Goal: Task Accomplishment & Management: Complete application form

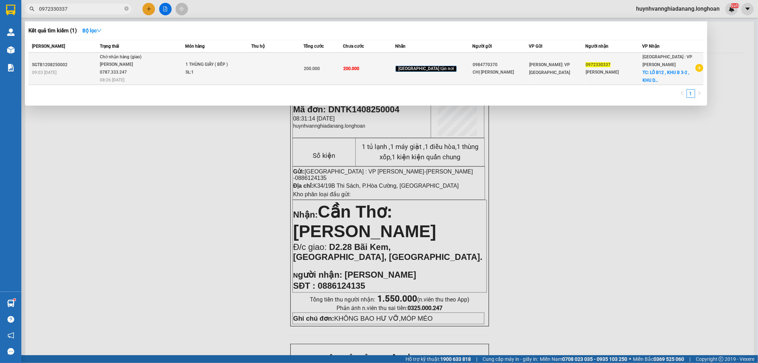
type input "0972330337"
click at [276, 67] on td at bounding box center [277, 69] width 52 height 32
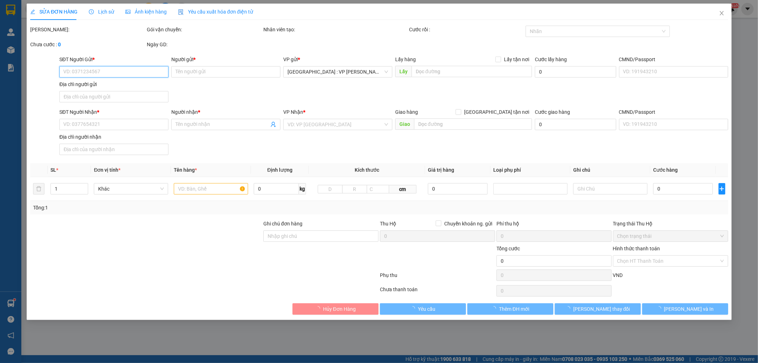
type input "0984770370"
type input "CHỊ [PERSON_NAME]"
type input "0972330337"
type input "[PERSON_NAME]"
checkbox input "true"
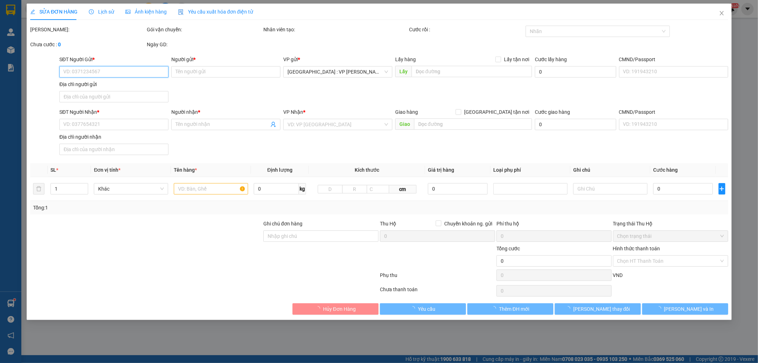
type input "LÔ B12 , KHU B 3-2 , KHU DÂN CƯ KHÁCH SẠN CĂN HỘ DỊCH VỤ 2/9 , [GEOGRAPHIC_DATA…"
type input "200.000"
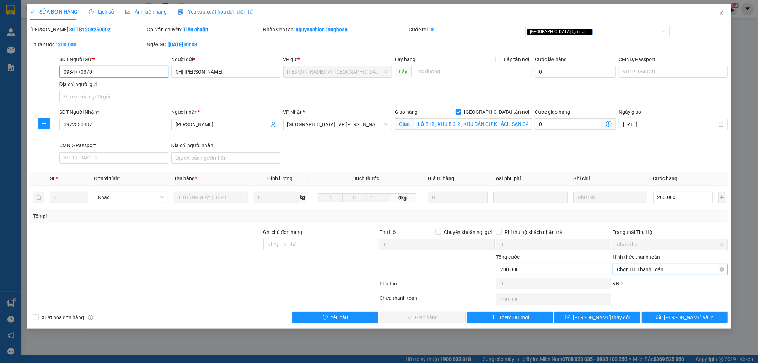
click at [662, 269] on span "Chọn HT Thanh Toán" at bounding box center [670, 269] width 107 height 11
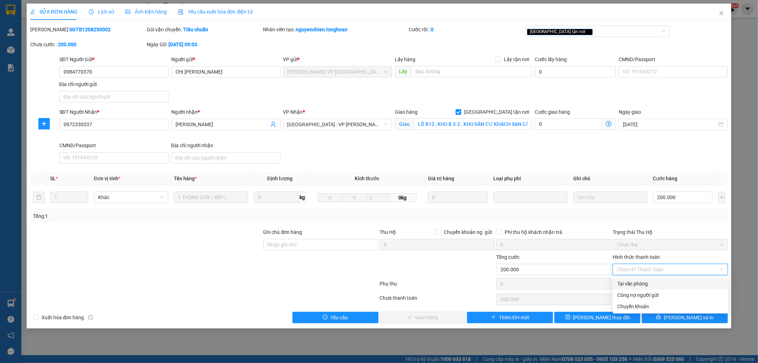
click at [659, 281] on div "Tại văn phòng" at bounding box center [670, 284] width 107 height 8
type input "0"
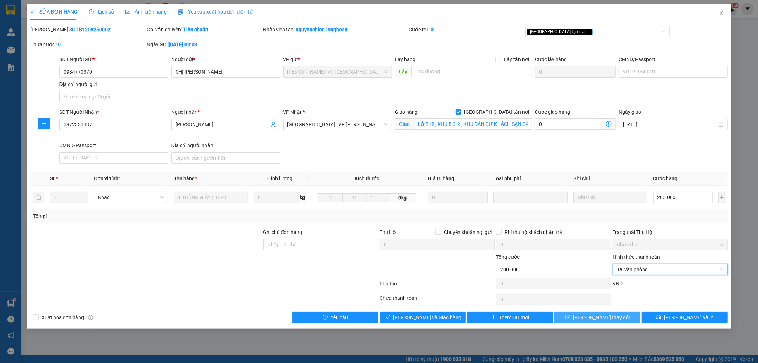
click at [613, 316] on span "[PERSON_NAME] thay đổi" at bounding box center [601, 317] width 57 height 8
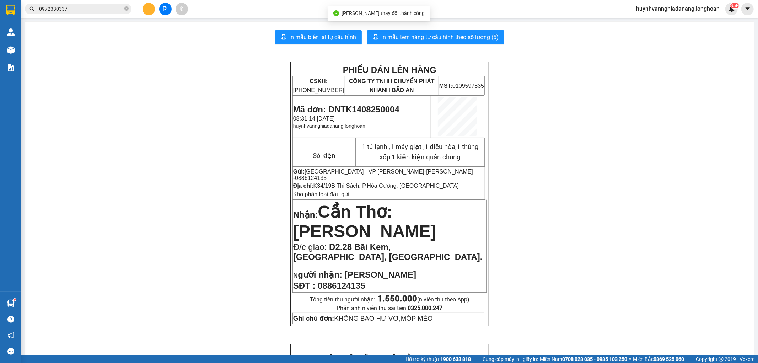
drag, startPoint x: 76, startPoint y: 11, endPoint x: 83, endPoint y: 11, distance: 7.5
click at [76, 11] on input "0972330337" at bounding box center [81, 9] width 84 height 8
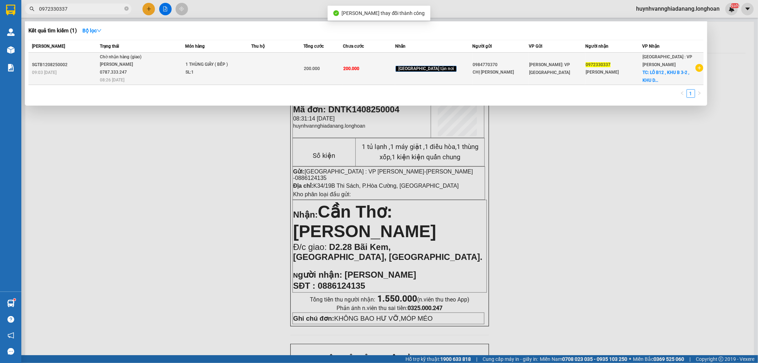
click at [173, 74] on span "Chờ nhận hàng (giao) [PERSON_NAME] 0787.333.247 08:26 [DATE]" at bounding box center [142, 67] width 85 height 29
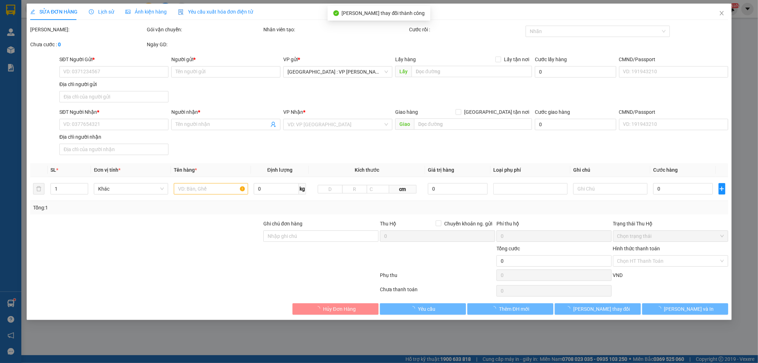
type input "0984770370"
type input "CHỊ [PERSON_NAME]"
type input "0972330337"
type input "[PERSON_NAME]"
checkbox input "true"
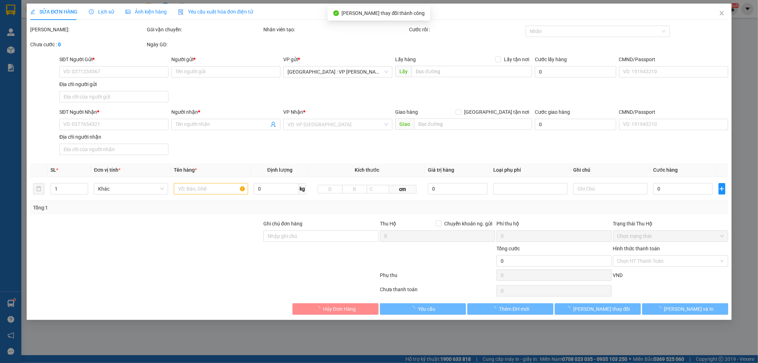
type input "LÔ B12 , KHU B 3-2 , KHU DÂN CƯ KHÁCH SẠN CĂN HỘ DỊCH VỤ 2/9 , [GEOGRAPHIC_DATA…"
type input "200.000"
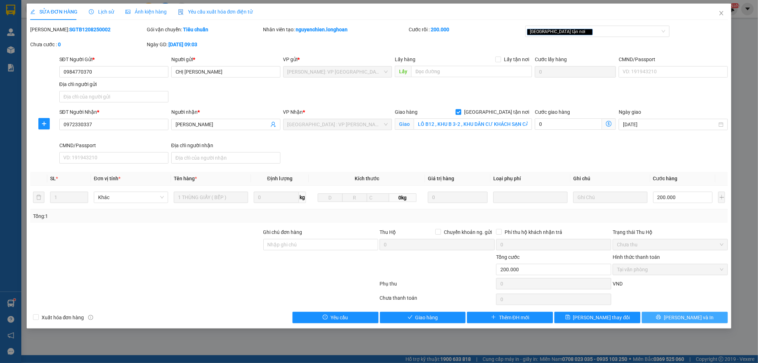
click at [700, 318] on button "[PERSON_NAME] và In" at bounding box center [684, 316] width 86 height 11
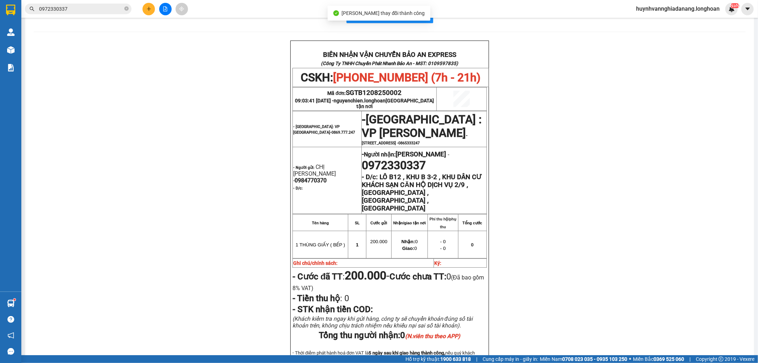
scroll to position [39, 0]
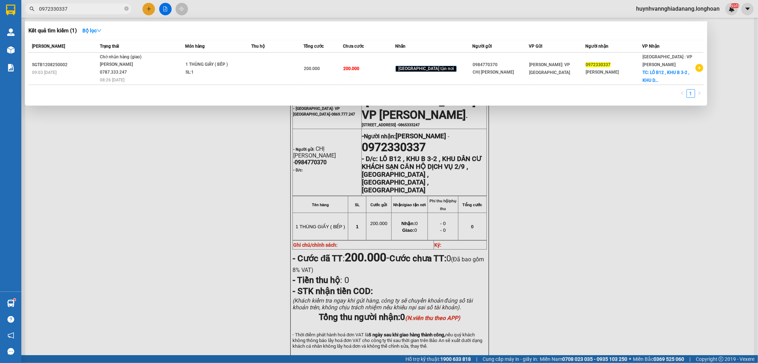
click at [97, 5] on input "0972330337" at bounding box center [81, 9] width 84 height 8
type input "0"
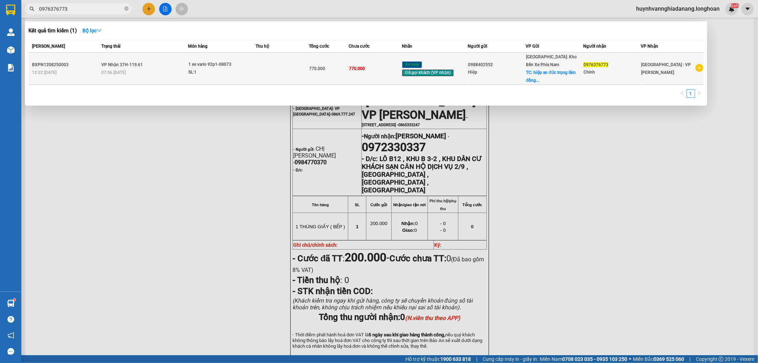
type input "0976376773"
click at [284, 71] on td at bounding box center [281, 69] width 53 height 32
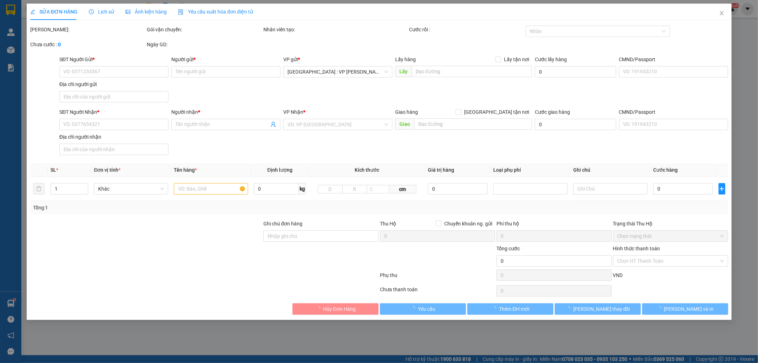
type input "0988402552"
type input "Hiệp"
checkbox input "true"
type input "hiệp an đức trọng lâm đồng"
type input "0976376773"
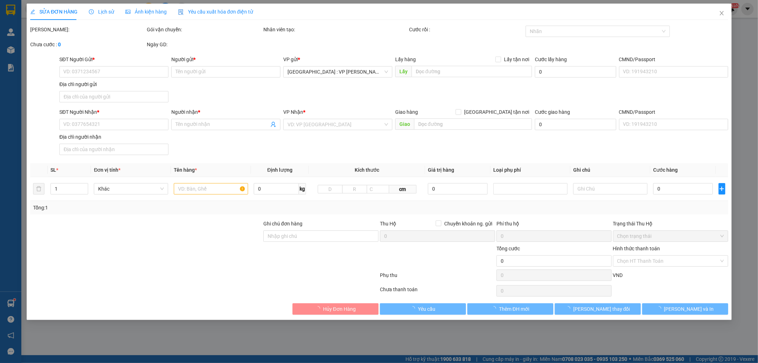
type input "Chinh"
type input "1 CHÌA KHOÁ + KO CAVAT"
type input "770.000"
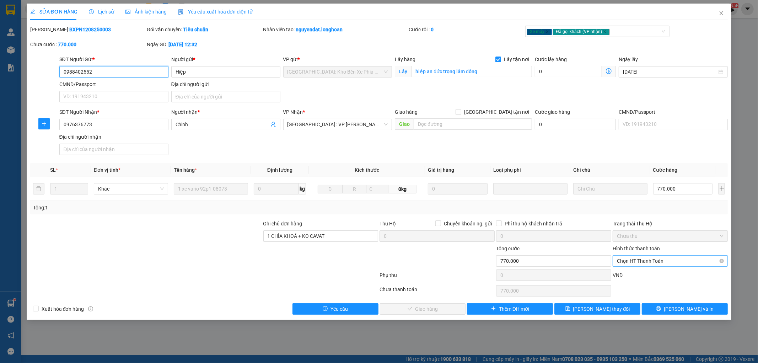
drag, startPoint x: 663, startPoint y: 260, endPoint x: 661, endPoint y: 264, distance: 4.3
click at [663, 260] on span "Chọn HT Thanh Toán" at bounding box center [670, 260] width 107 height 11
click at [656, 273] on div "Tại văn phòng" at bounding box center [670, 275] width 107 height 8
type input "0"
click at [433, 307] on span "[PERSON_NAME] và Giao hàng" at bounding box center [427, 309] width 68 height 8
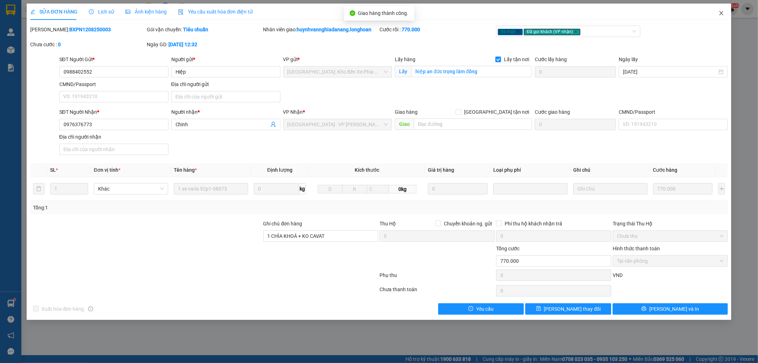
click at [722, 13] on icon "close" at bounding box center [721, 13] width 4 height 4
